Goal: Information Seeking & Learning: Check status

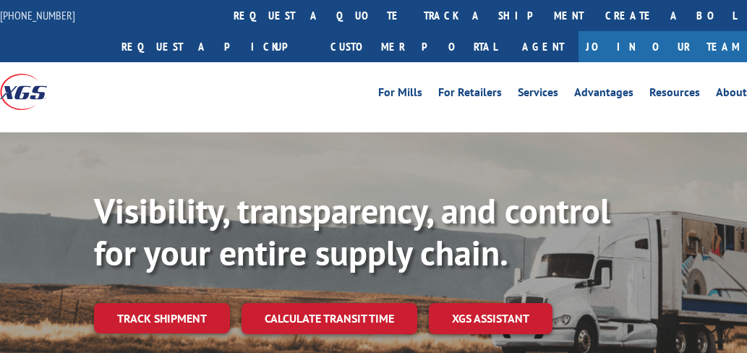
click at [413, 17] on link "track a shipment" at bounding box center [503, 15] width 181 height 31
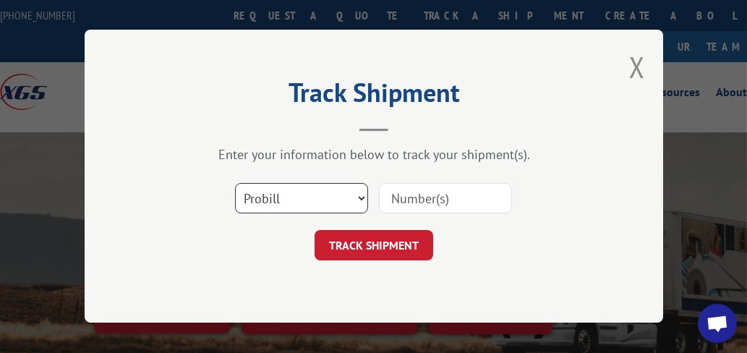
click at [361, 202] on select "Select category... Probill BOL PO" at bounding box center [301, 199] width 133 height 30
select select "bol"
click at [235, 184] on select "Select category... Probill BOL PO" at bounding box center [301, 199] width 133 height 30
click at [430, 196] on input at bounding box center [445, 199] width 133 height 30
paste input "6046709"
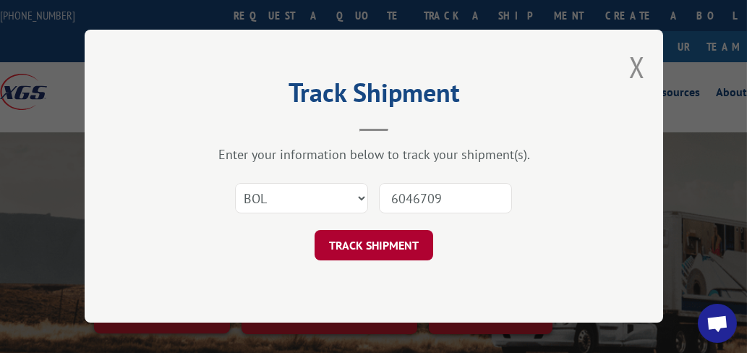
type input "6046709"
click at [380, 241] on button "TRACK SHIPMENT" at bounding box center [373, 246] width 119 height 30
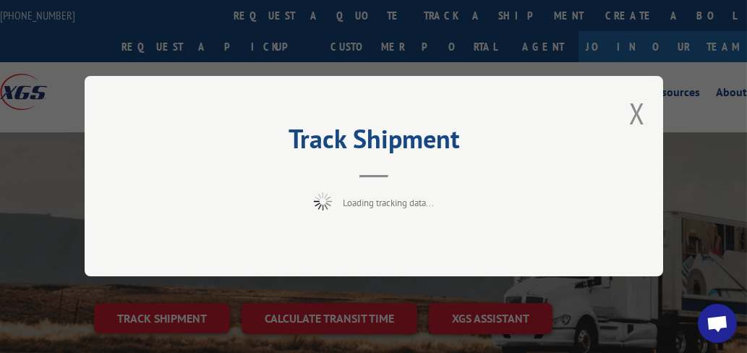
click at [514, 166] on header "Track Shipment" at bounding box center [374, 153] width 434 height 49
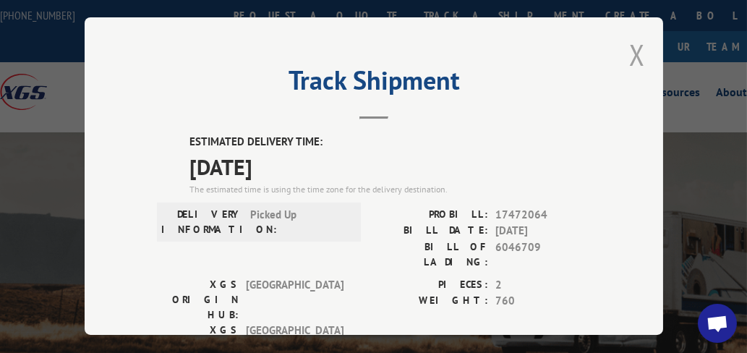
click at [632, 52] on button "Close modal" at bounding box center [637, 54] width 16 height 38
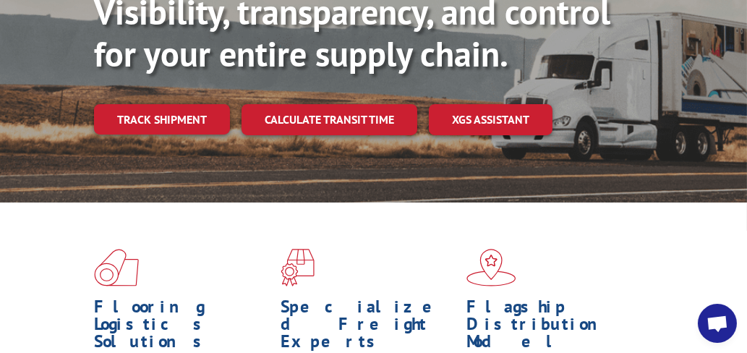
scroll to position [26, 0]
